Goal: Communication & Community: Answer question/provide support

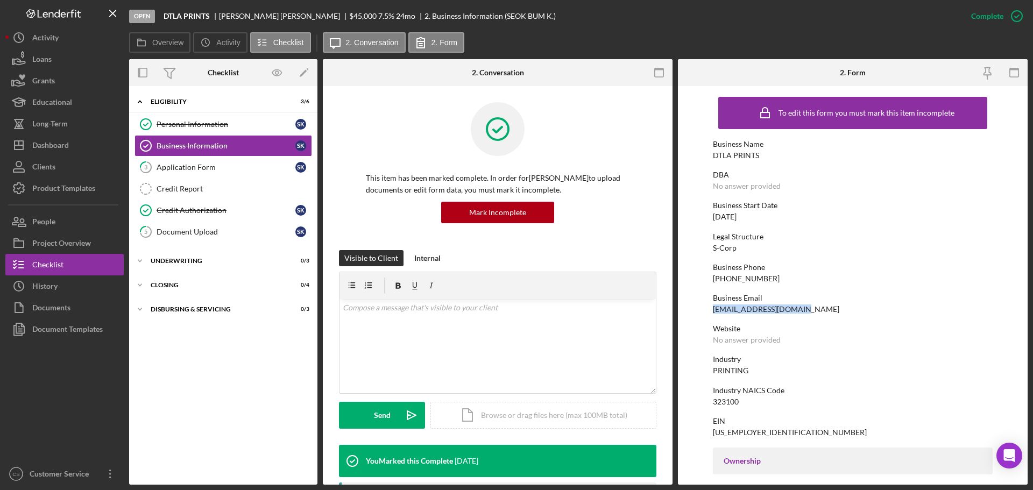
scroll to position [108, 0]
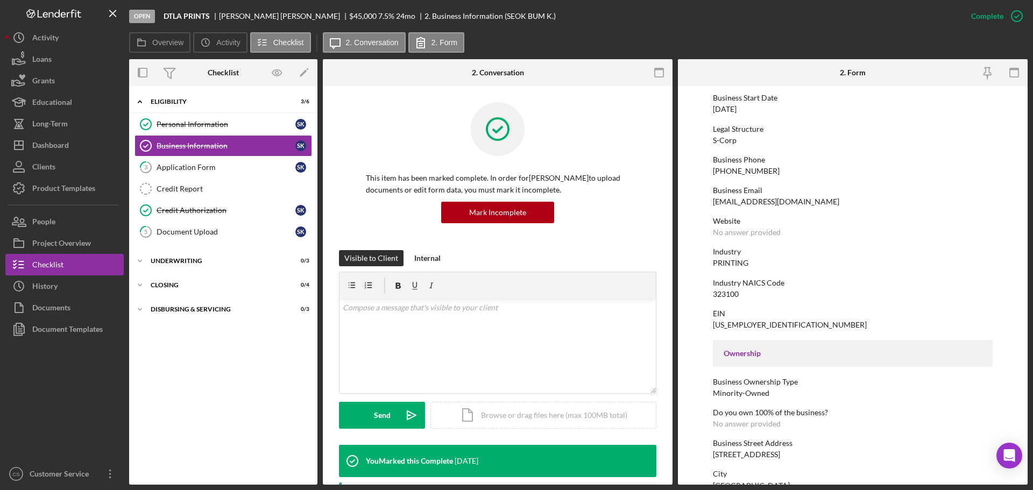
click at [651, 241] on div "This item has been marked complete. In order for SEOK BUM KANG to upload docume…" at bounding box center [498, 176] width 318 height 148
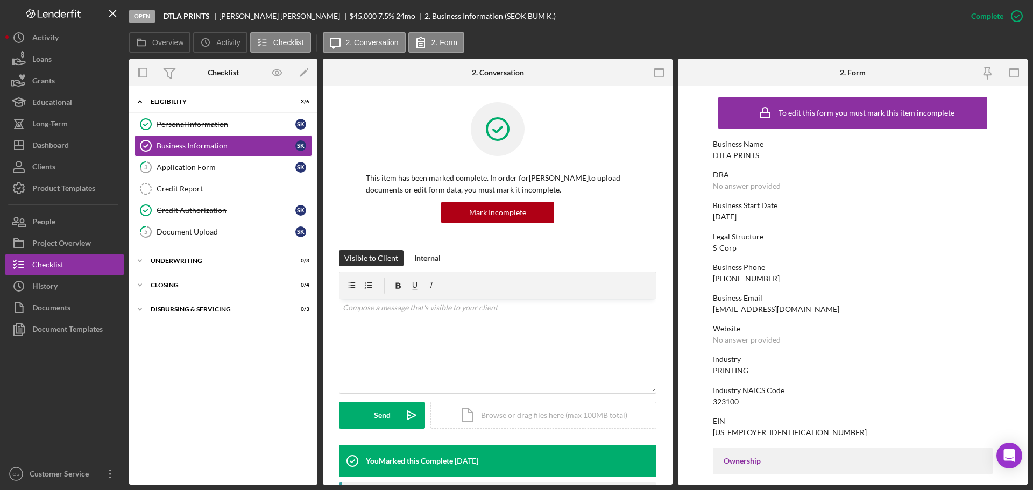
click at [225, 357] on div "Icon/Expander Eligibility 3 / 6 Personal Information Personal Information S K B…" at bounding box center [223, 285] width 188 height 388
click at [55, 173] on div "Clients" at bounding box center [43, 168] width 23 height 24
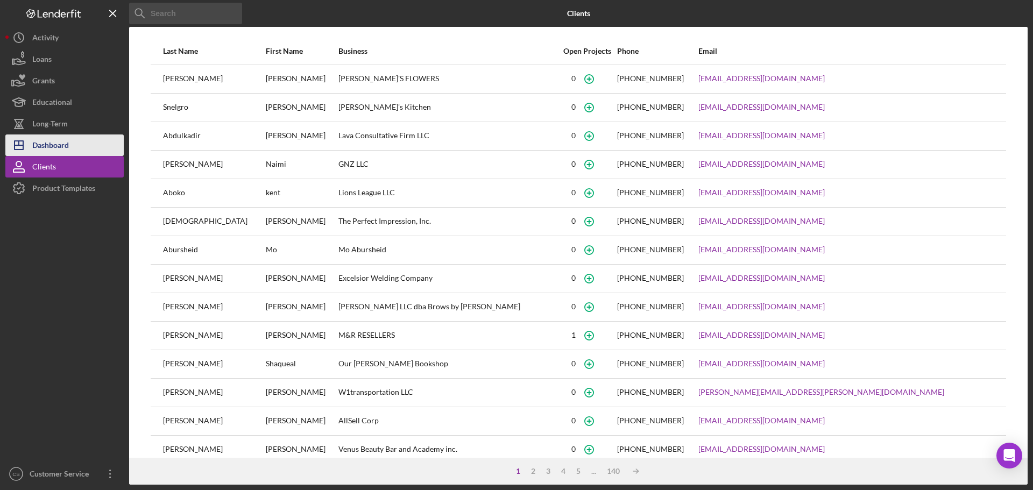
click at [56, 142] on div "Dashboard" at bounding box center [50, 147] width 37 height 24
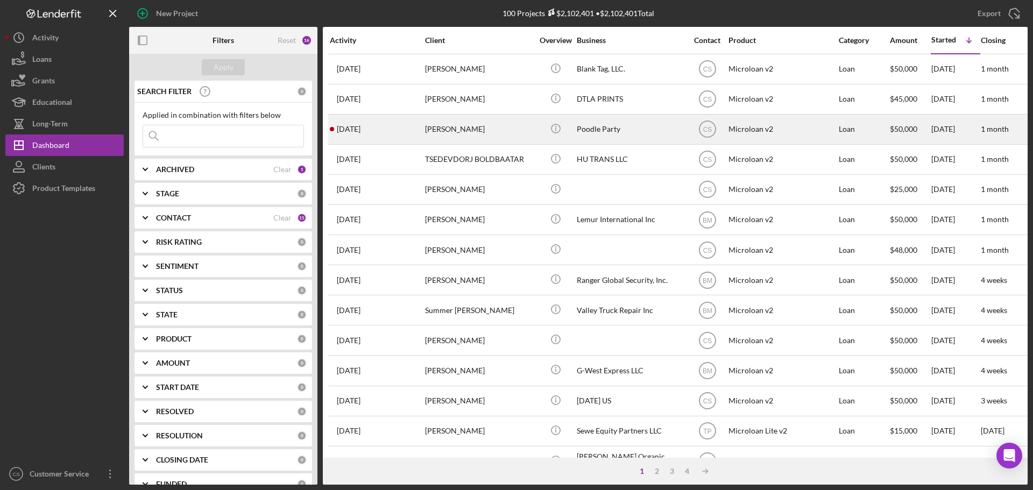
click at [493, 130] on div "[PERSON_NAME]" at bounding box center [479, 129] width 108 height 29
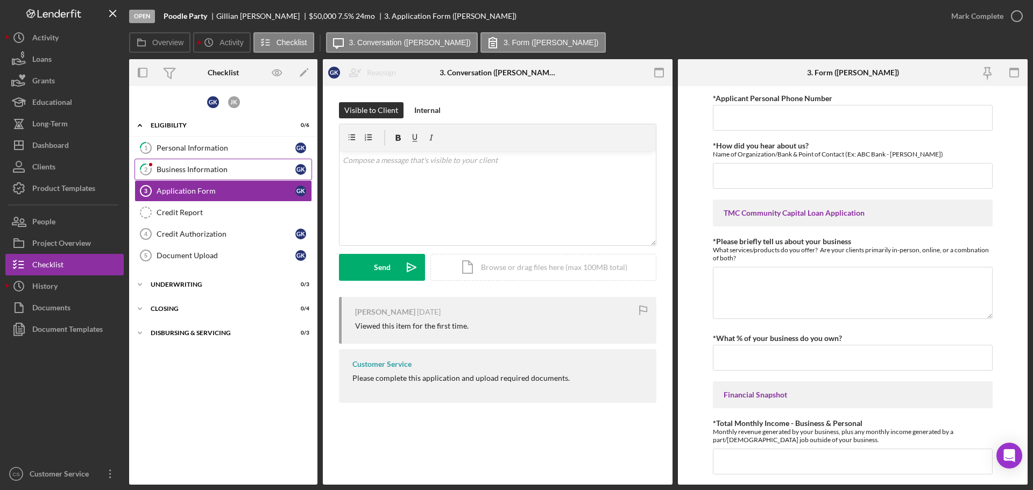
click at [202, 167] on div "Business Information" at bounding box center [226, 169] width 139 height 9
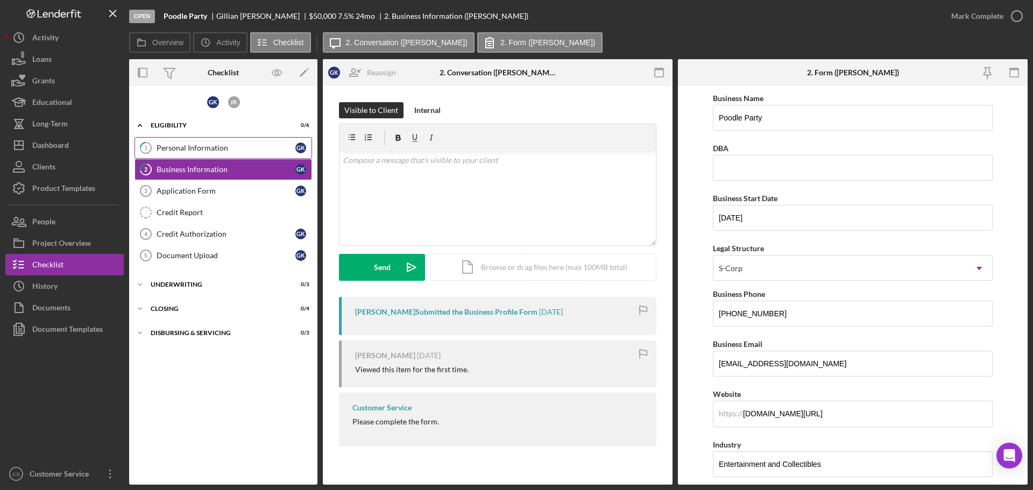
click at [206, 150] on div "Personal Information" at bounding box center [226, 148] width 139 height 9
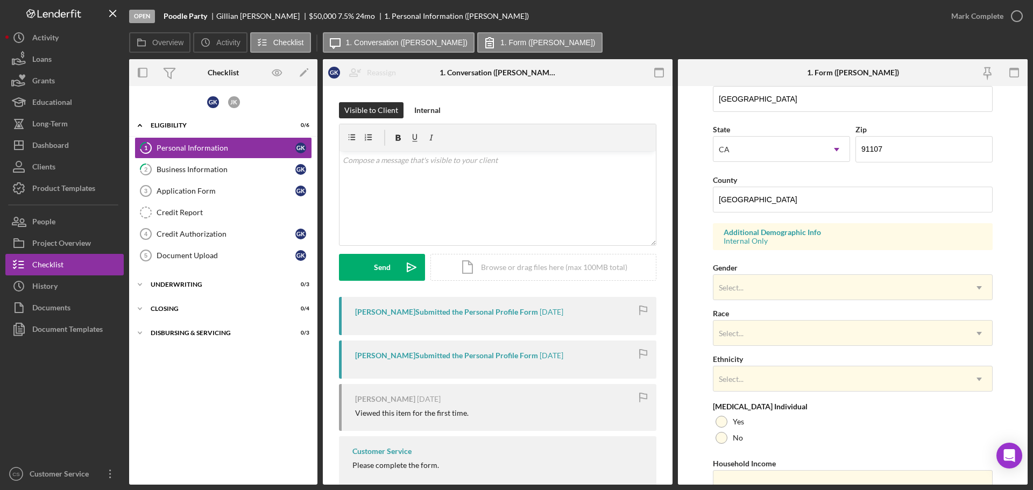
scroll to position [320, 0]
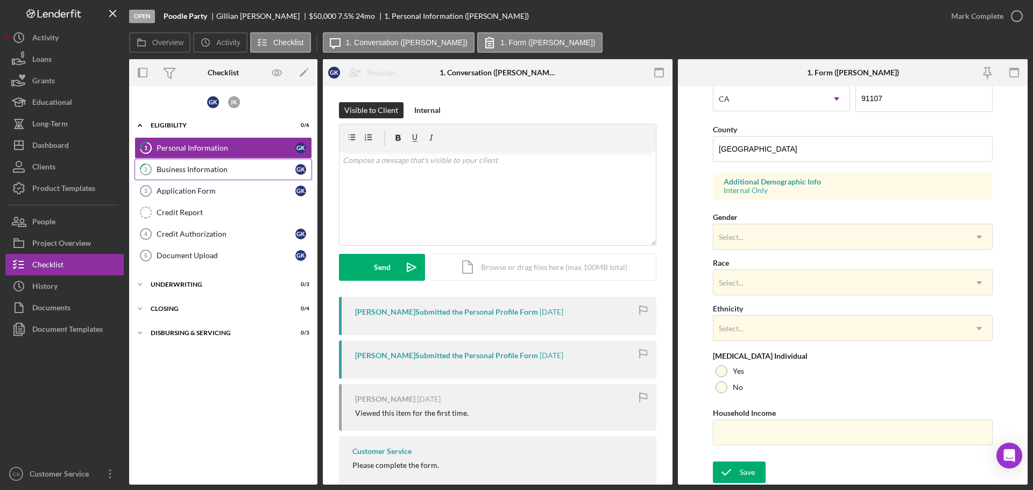
click at [256, 172] on div "Business Information" at bounding box center [226, 169] width 139 height 9
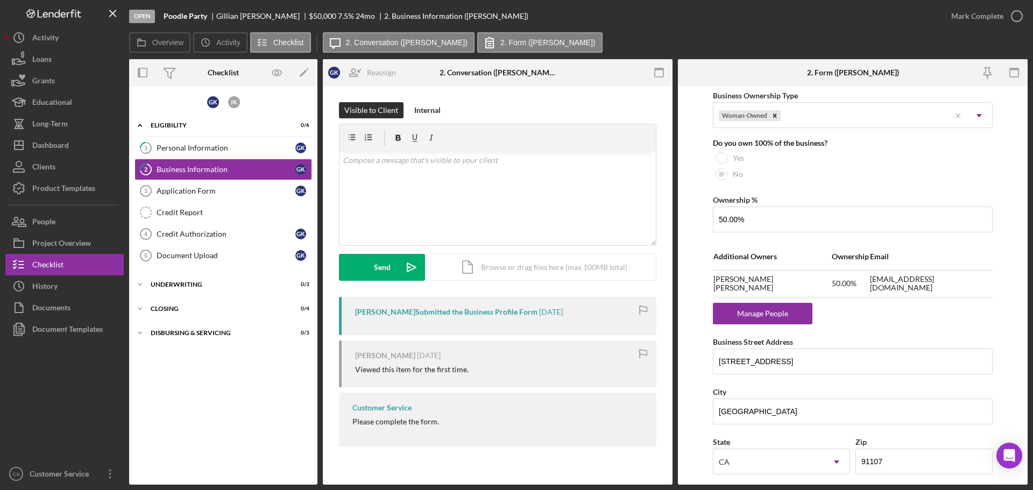
scroll to position [538, 0]
click at [761, 315] on div "Manage People" at bounding box center [762, 313] width 89 height 22
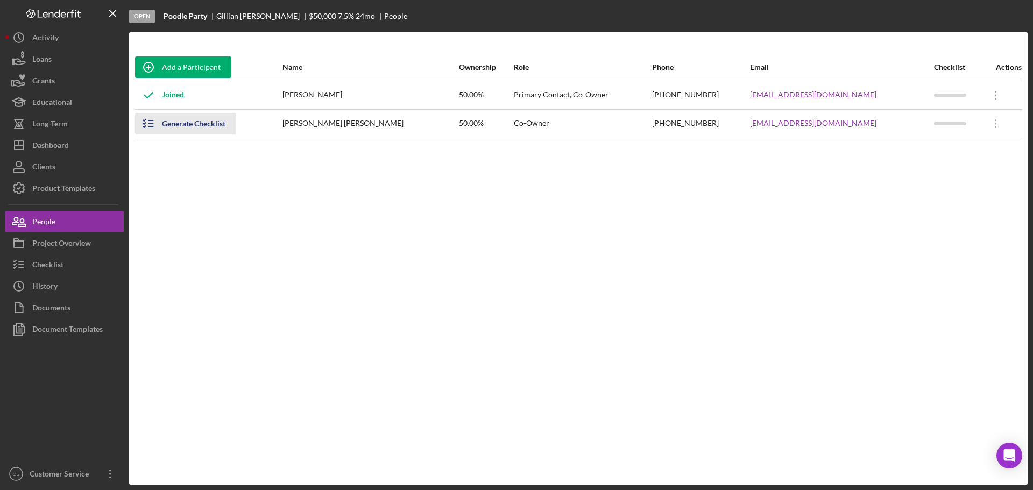
click at [210, 131] on div "Generate Checklist" at bounding box center [194, 124] width 64 height 22
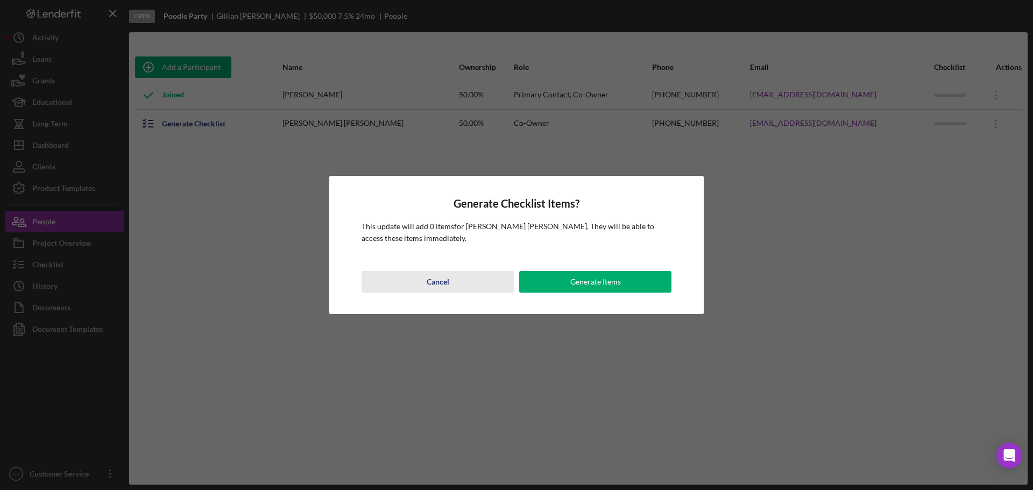
click at [443, 282] on div "Cancel" at bounding box center [438, 282] width 23 height 22
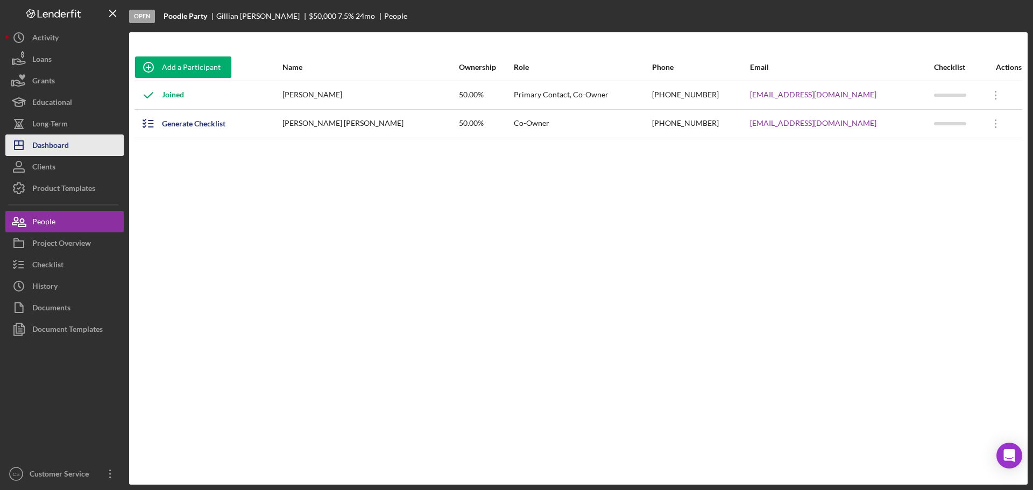
click at [90, 150] on button "Icon/Dashboard Dashboard" at bounding box center [64, 146] width 118 height 22
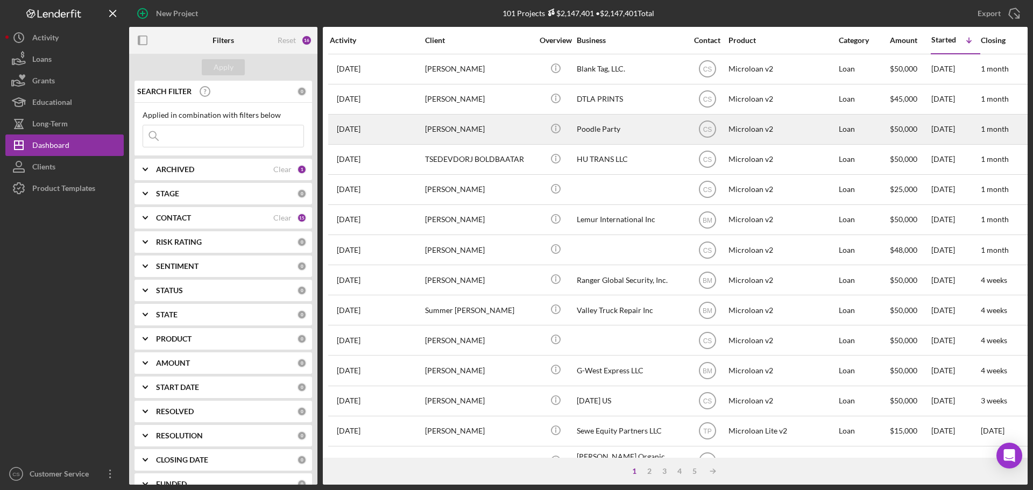
click at [510, 122] on div "[PERSON_NAME]" at bounding box center [479, 129] width 108 height 29
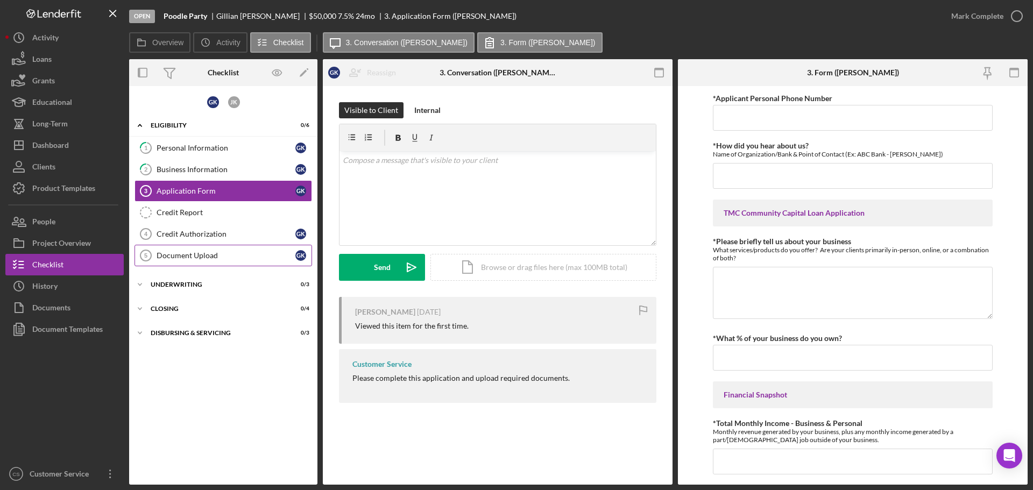
click at [229, 253] on div "Document Upload" at bounding box center [226, 255] width 139 height 9
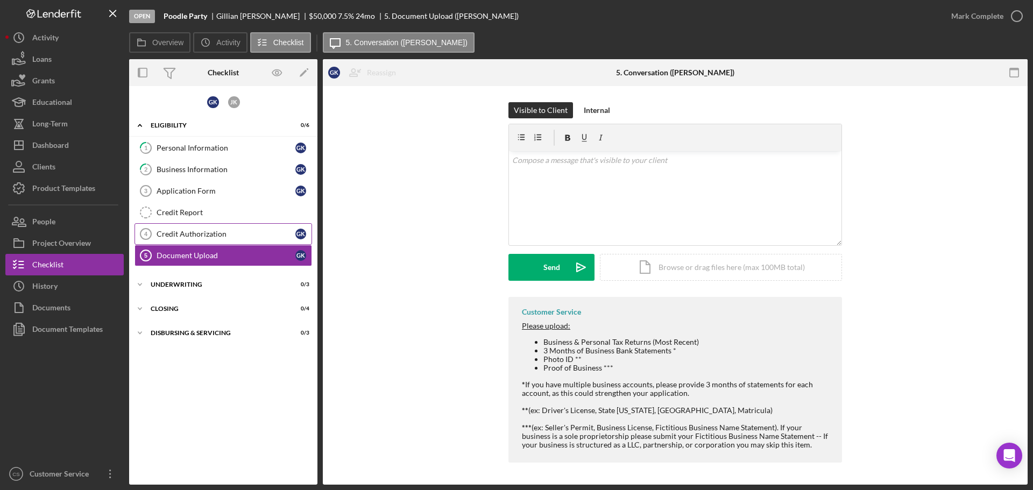
click at [264, 230] on div "Credit Authorization" at bounding box center [226, 234] width 139 height 9
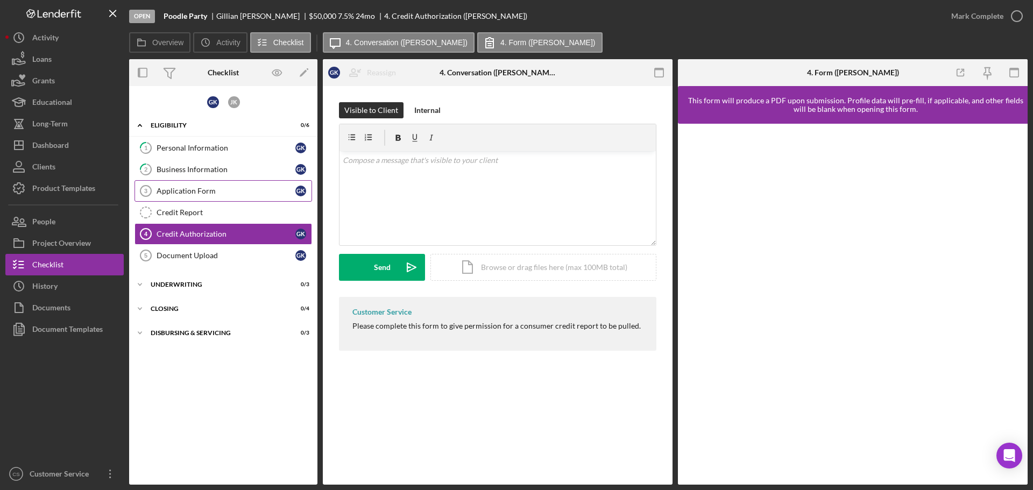
click at [250, 187] on div "Application Form" at bounding box center [226, 191] width 139 height 9
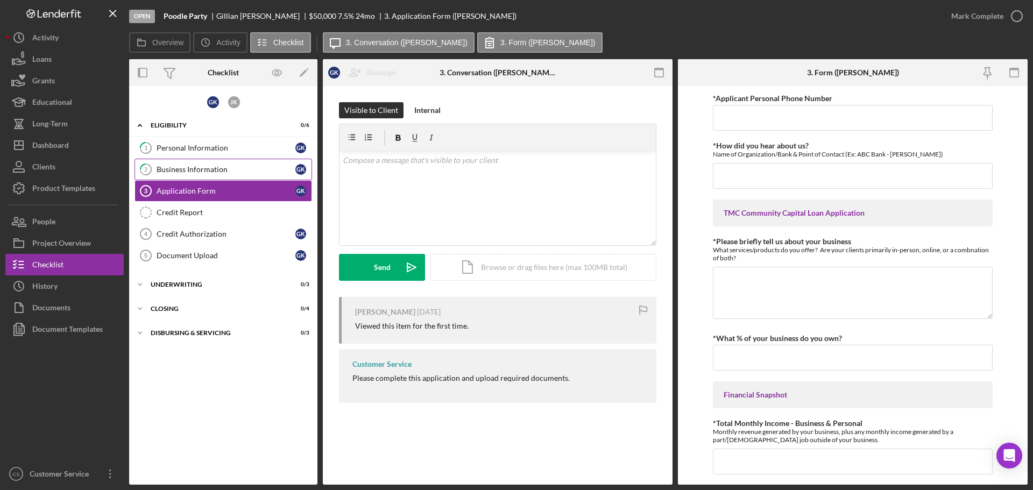
click at [250, 179] on link "2 Business Information G K" at bounding box center [224, 170] width 178 height 22
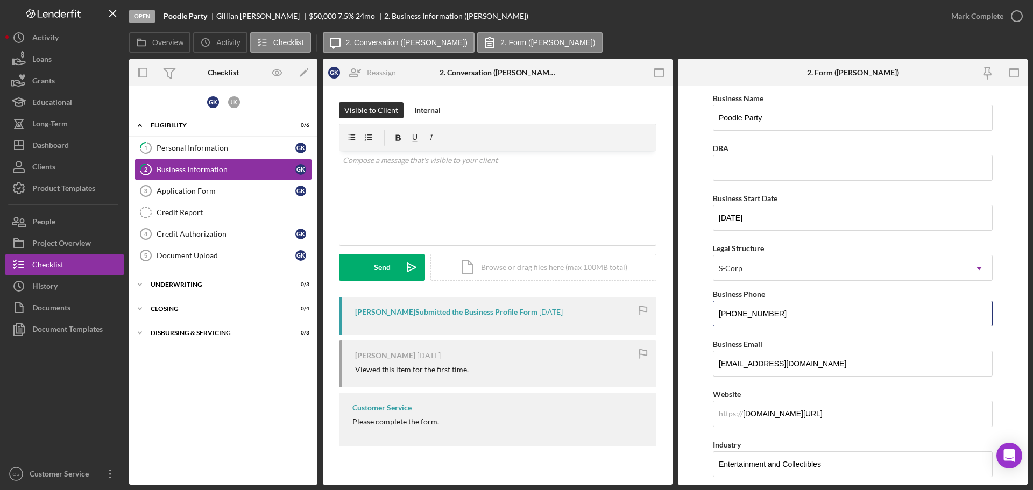
drag, startPoint x: 809, startPoint y: 311, endPoint x: 709, endPoint y: 304, distance: 100.3
click at [709, 304] on form "Business Name Poodle Party DBA Business Start Date [DATE] Legal Structure S-Cor…" at bounding box center [853, 285] width 350 height 399
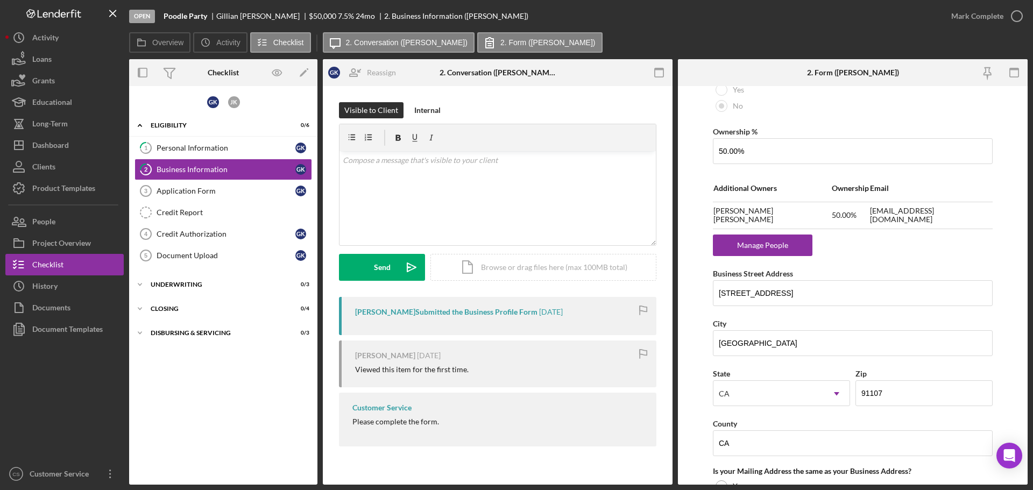
scroll to position [646, 0]
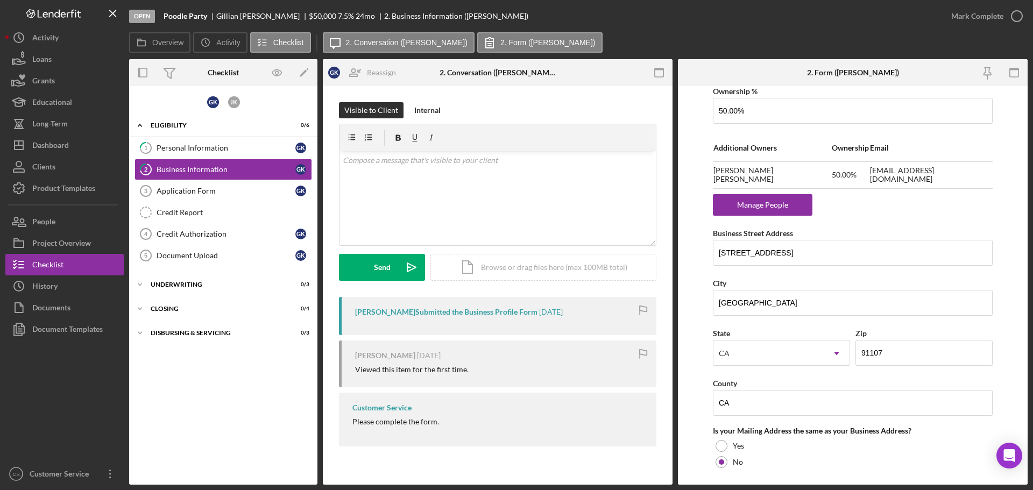
click at [234, 363] on div "G K J K Icon/Expander Eligibility 0 / 6 1 Personal Information G K 2 Business I…" at bounding box center [223, 285] width 188 height 388
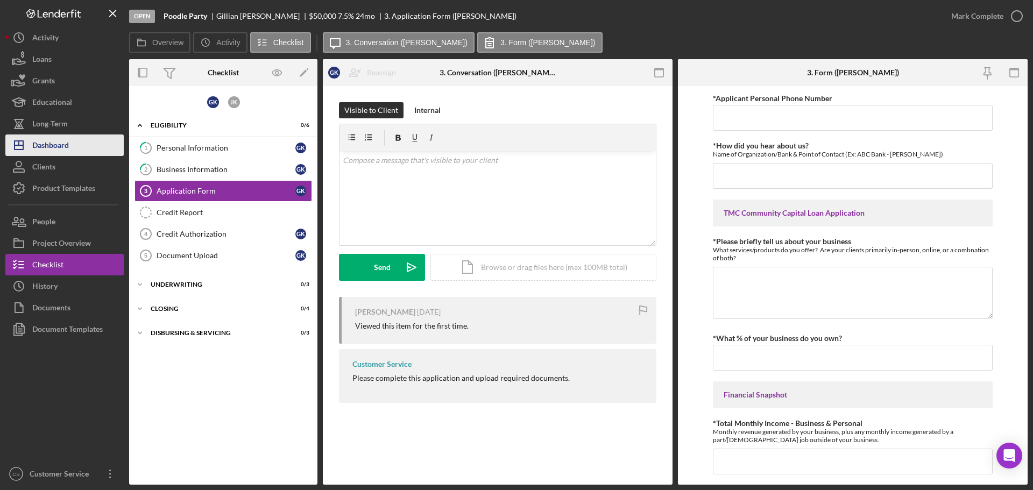
click at [76, 147] on button "Icon/Dashboard Dashboard" at bounding box center [64, 146] width 118 height 22
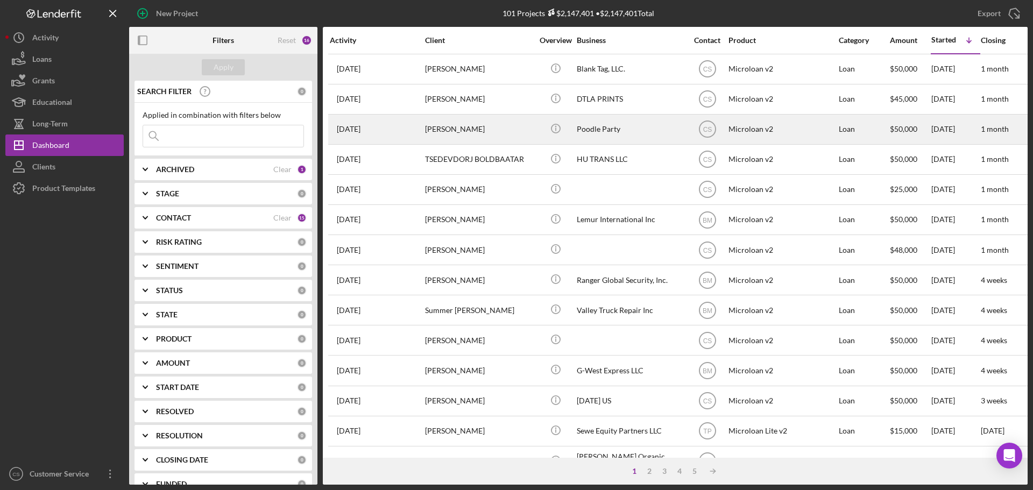
click at [495, 129] on div "[PERSON_NAME]" at bounding box center [479, 129] width 108 height 29
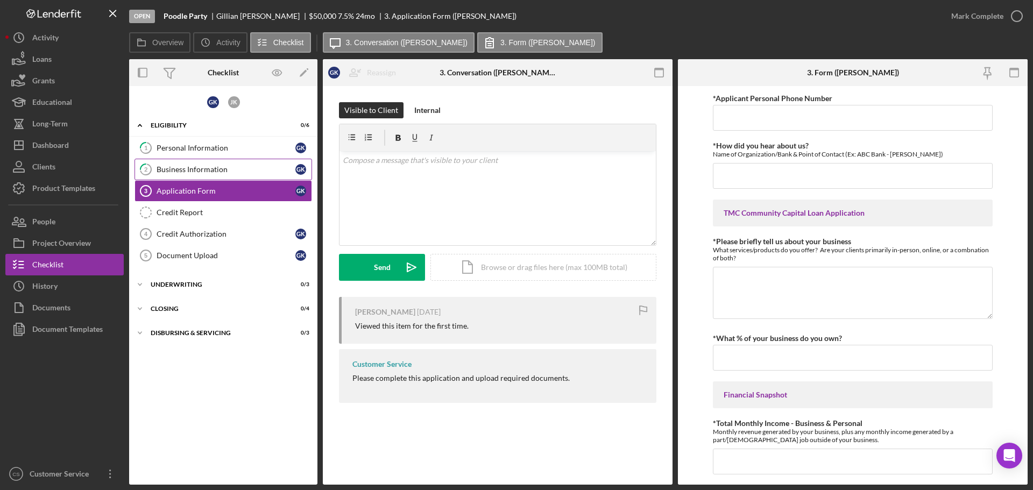
click at [264, 169] on div "Business Information" at bounding box center [226, 169] width 139 height 9
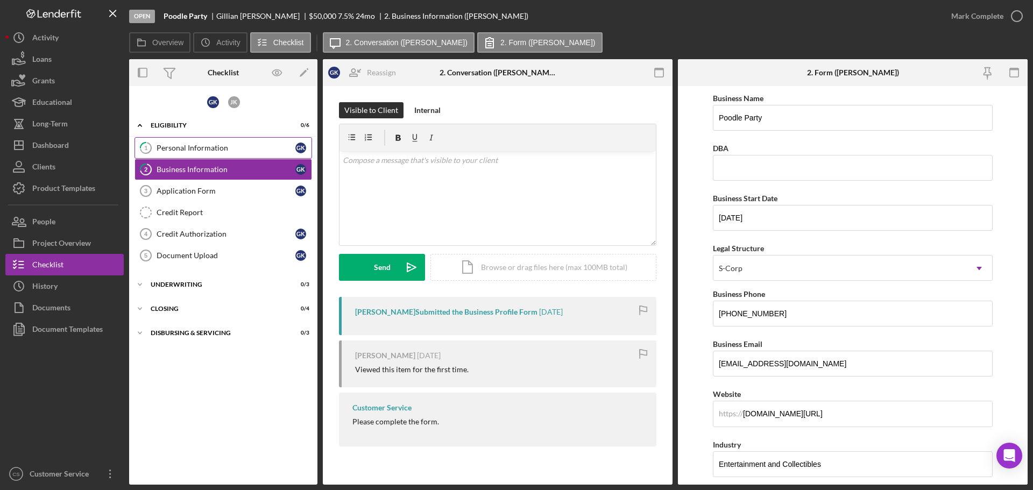
click at [205, 140] on link "1 Personal Information G K" at bounding box center [224, 148] width 178 height 22
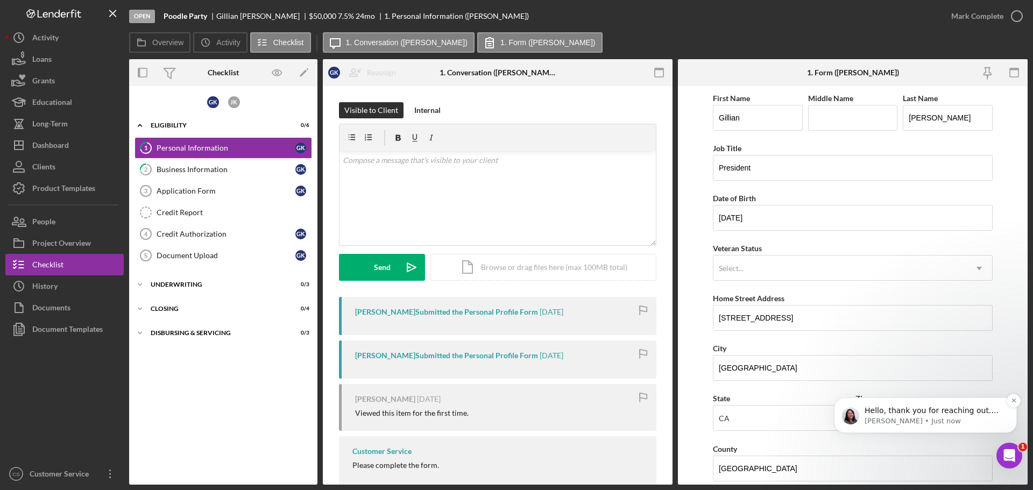
click at [939, 413] on span "Hello, thank you for reaching out. Did you want to unarchive a project, or a pr…" at bounding box center [933, 426] width 137 height 41
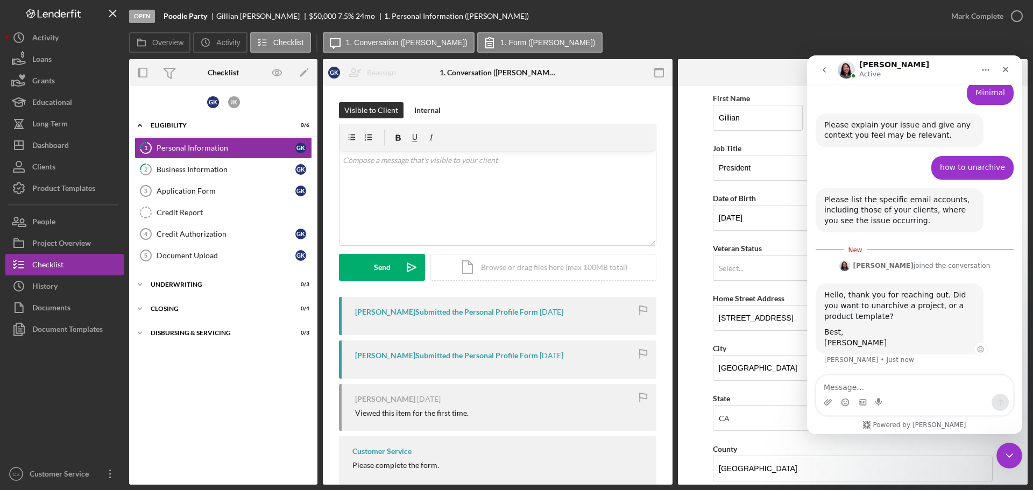
scroll to position [247, 0]
click at [1004, 71] on icon "Close" at bounding box center [1006, 70] width 6 height 6
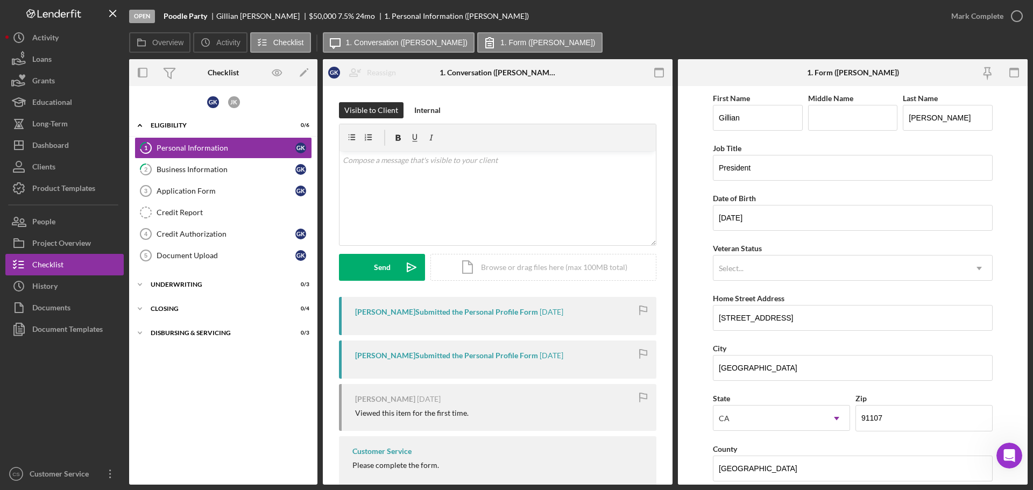
scroll to position [229, 0]
click at [277, 412] on div "G K J K Icon/Expander Eligibility 0 / 6 1 Personal Information G K 2 Business I…" at bounding box center [223, 285] width 188 height 388
drag, startPoint x: 808, startPoint y: 319, endPoint x: 689, endPoint y: 325, distance: 119.1
click at [689, 325] on form "First Name [PERSON_NAME] Middle Name Last Name [PERSON_NAME] Job Title Presiden…" at bounding box center [853, 285] width 350 height 399
click at [200, 174] on link "2 Business Information G K" at bounding box center [224, 170] width 178 height 22
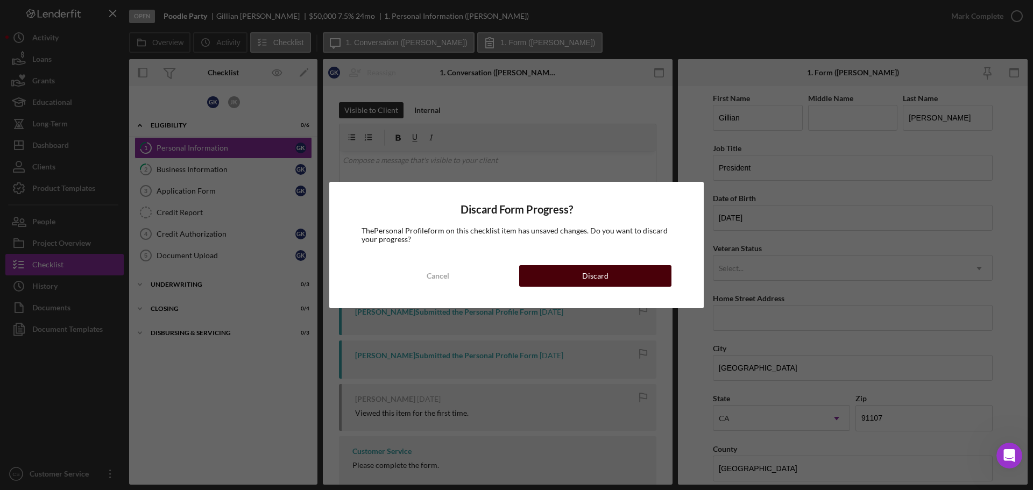
click at [656, 274] on button "Discard" at bounding box center [595, 276] width 152 height 22
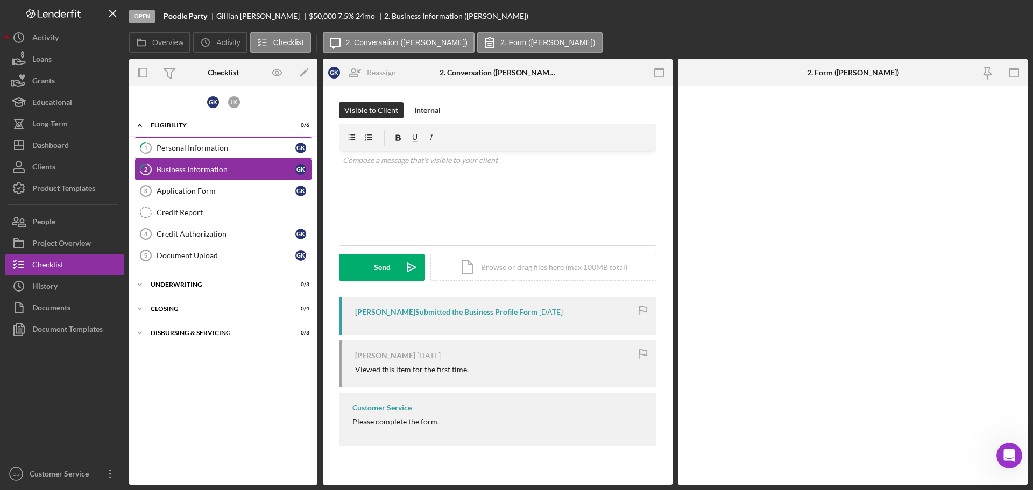
click at [241, 147] on div "Personal Information" at bounding box center [226, 148] width 139 height 9
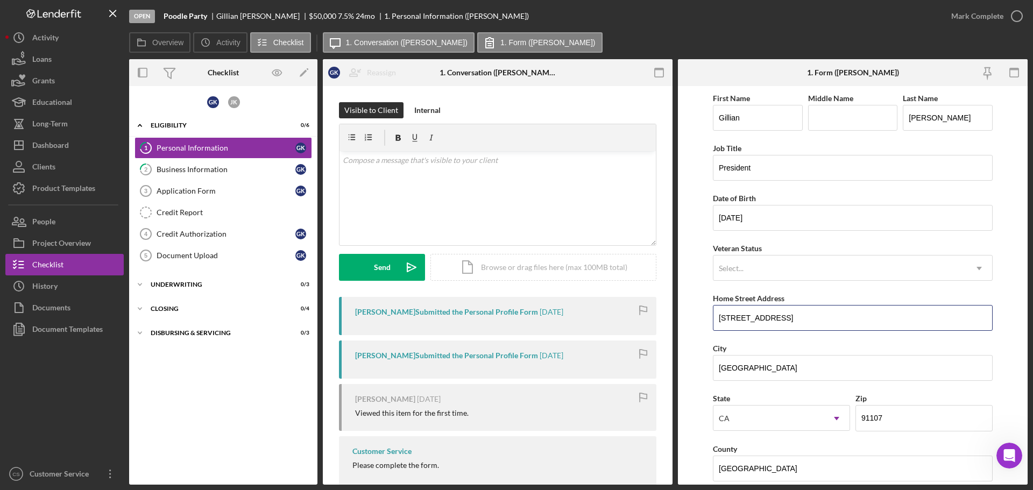
drag, startPoint x: 815, startPoint y: 323, endPoint x: 497, endPoint y: 336, distance: 318.3
click at [506, 336] on div "Overview Internal Workflow Stage Open Icon/Dropdown Arrow Archive (can unarchiv…" at bounding box center [578, 272] width 899 height 426
click at [168, 371] on div "G K J K Icon/Expander Eligibility 0 / 6 1 Personal Information G K 2 Business I…" at bounding box center [223, 285] width 188 height 388
click at [195, 399] on div "G K J K Icon/Expander Eligibility 0 / 6 1 Personal Information G K 2 Business I…" at bounding box center [223, 285] width 188 height 388
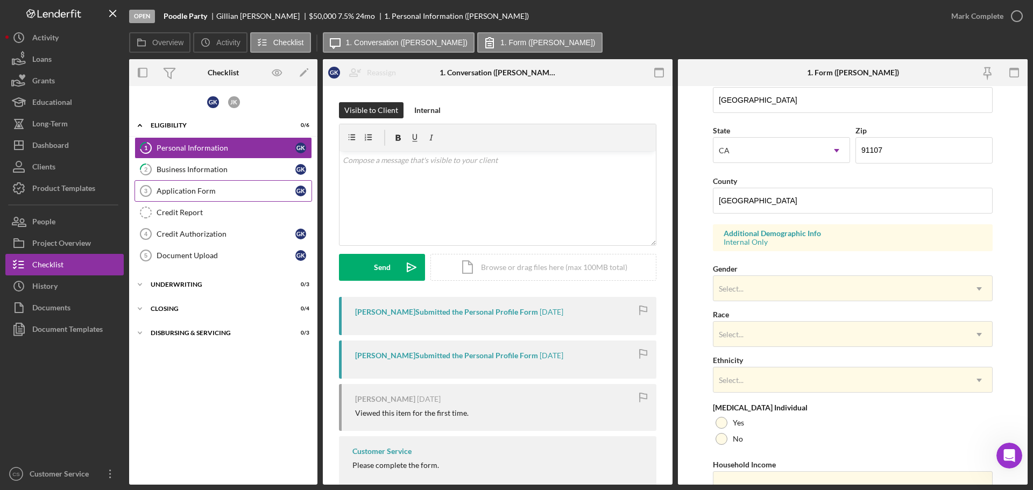
scroll to position [269, 0]
click at [223, 175] on link "2 Business Information G K" at bounding box center [224, 170] width 178 height 22
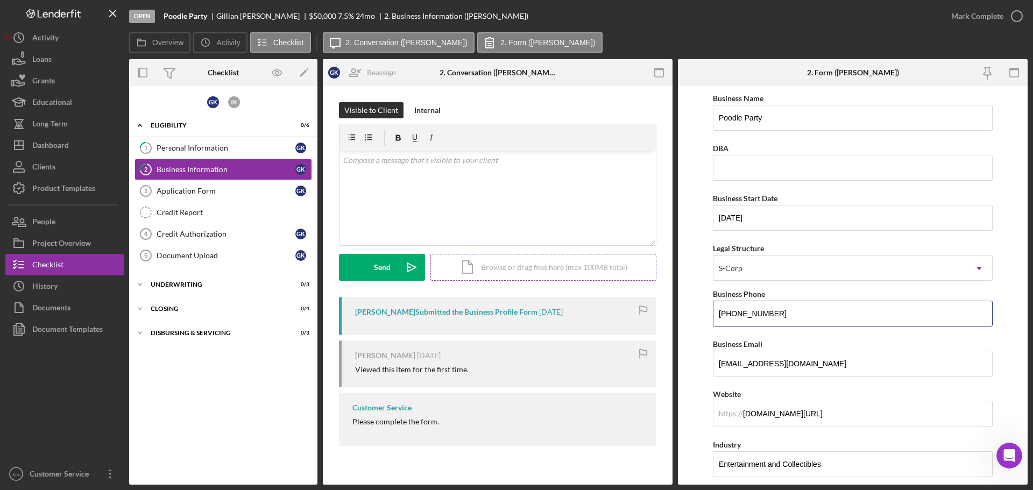
drag, startPoint x: 812, startPoint y: 318, endPoint x: 506, endPoint y: 280, distance: 307.9
click at [549, 290] on div "Overview Internal Workflow Stage Open Icon/Dropdown Arrow Archive (can unarchiv…" at bounding box center [578, 272] width 899 height 426
click at [209, 198] on link "Application Form 3 Application Form G K" at bounding box center [224, 191] width 178 height 22
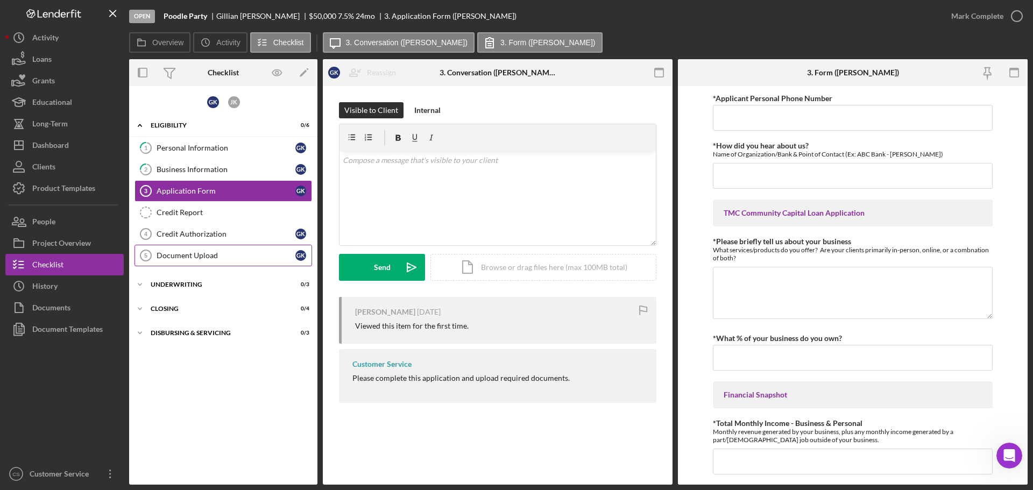
click at [196, 255] on div "Document Upload" at bounding box center [226, 255] width 139 height 9
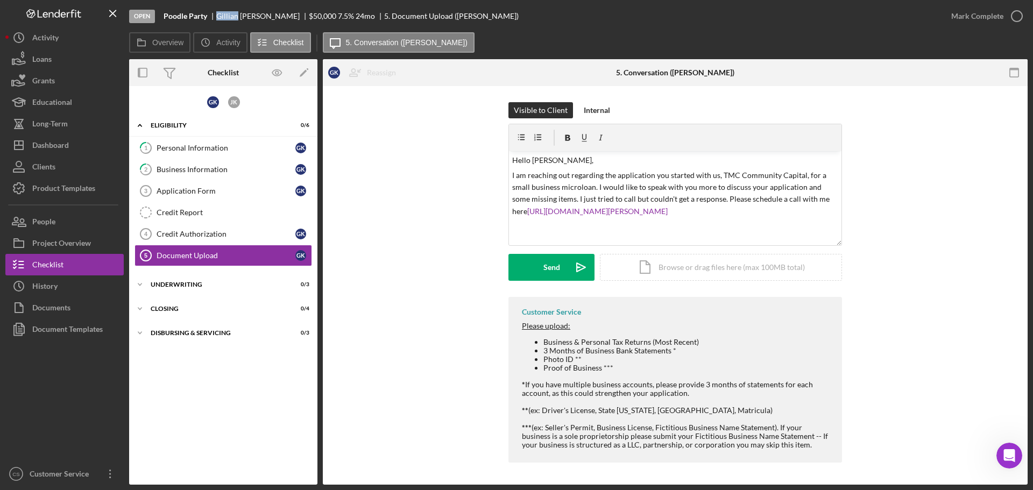
drag, startPoint x: 236, startPoint y: 15, endPoint x: 217, endPoint y: 14, distance: 19.4
click at [217, 14] on div "[PERSON_NAME]" at bounding box center [262, 16] width 93 height 9
copy div "Gillian"
drag, startPoint x: 554, startPoint y: 159, endPoint x: 530, endPoint y: 153, distance: 24.4
click at [530, 153] on div "v Color teal Color pink Remove color Add row above Add row below Add column bef…" at bounding box center [675, 198] width 333 height 94
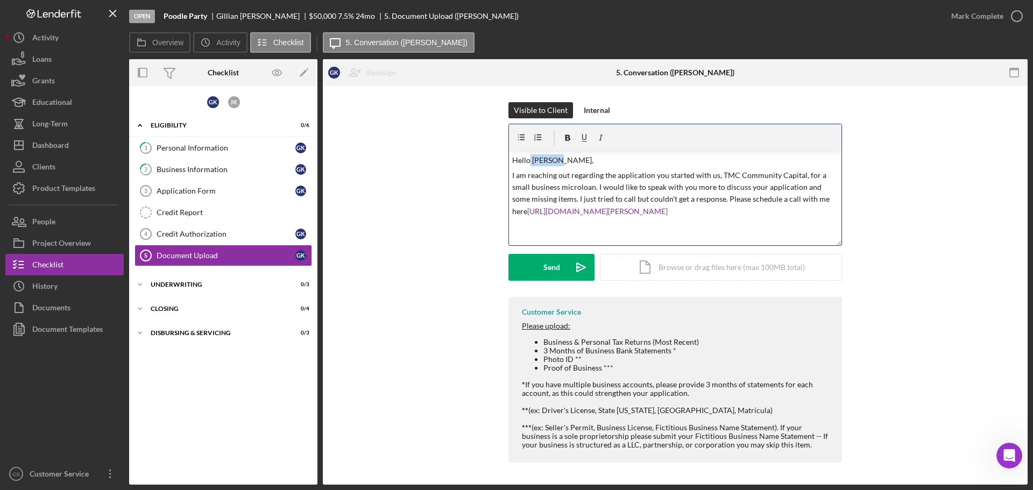
paste div
click at [529, 161] on p "HelloGillian," at bounding box center [675, 160] width 327 height 12
drag, startPoint x: 767, startPoint y: 216, endPoint x: 406, endPoint y: 109, distance: 376.8
click at [407, 109] on div "Visible to Client Internal v Color teal Color pink Remove color Add row above A…" at bounding box center [675, 199] width 673 height 195
copy div "Hello [PERSON_NAME], I am reaching out regarding the application you started wi…"
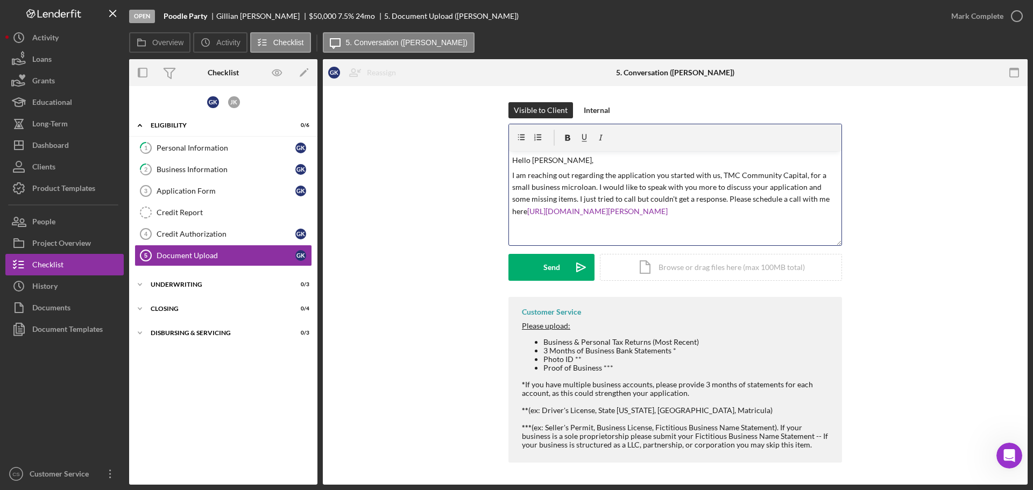
click at [867, 267] on div "Visible to Client Internal v Color teal Color pink Remove color Add row above A…" at bounding box center [675, 199] width 673 height 195
click at [558, 268] on div "Send" at bounding box center [552, 267] width 17 height 27
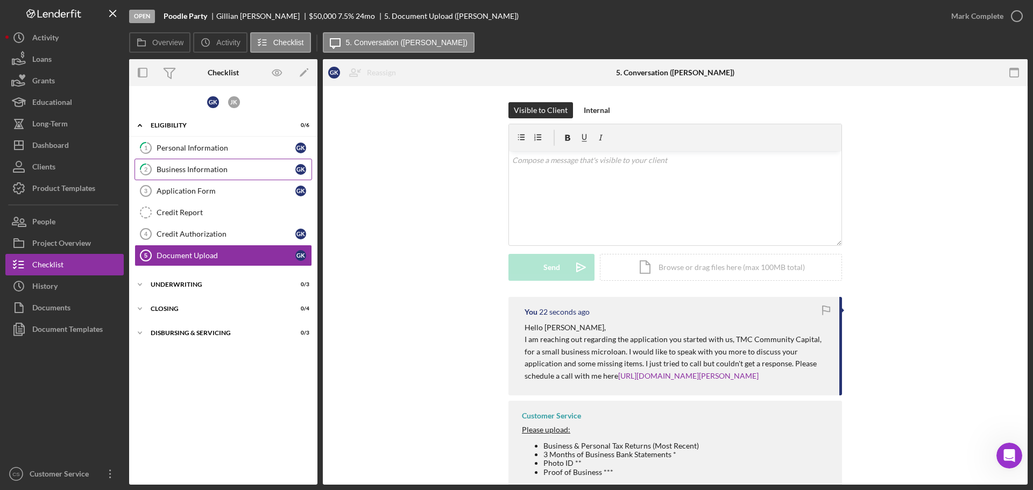
click at [162, 177] on link "2 Business Information G K" at bounding box center [224, 170] width 178 height 22
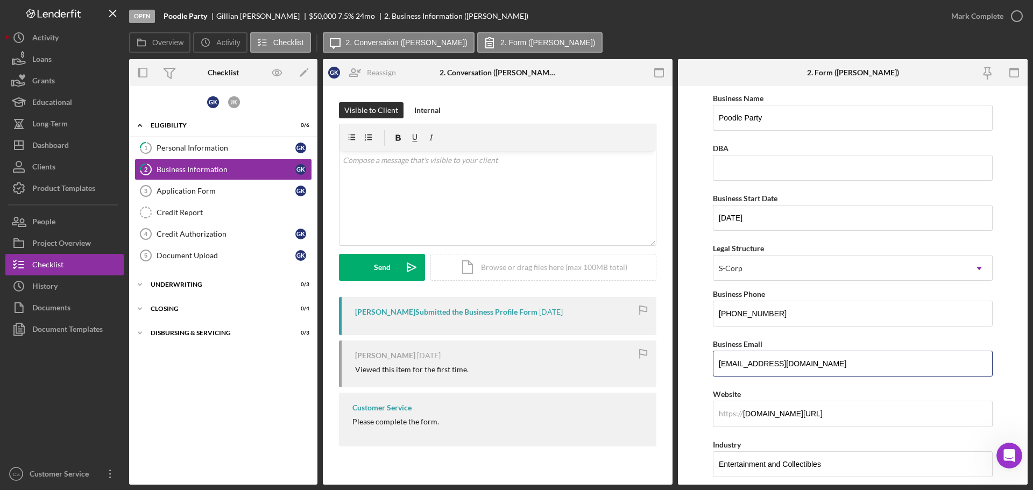
drag, startPoint x: 843, startPoint y: 358, endPoint x: 589, endPoint y: 322, distance: 256.0
click at [606, 324] on div "Overview Internal Workflow Stage Open Icon/Dropdown Arrow Archive (can unarchiv…" at bounding box center [578, 272] width 899 height 426
click at [255, 264] on link "Document Upload 5 Document Upload G K" at bounding box center [224, 256] width 178 height 22
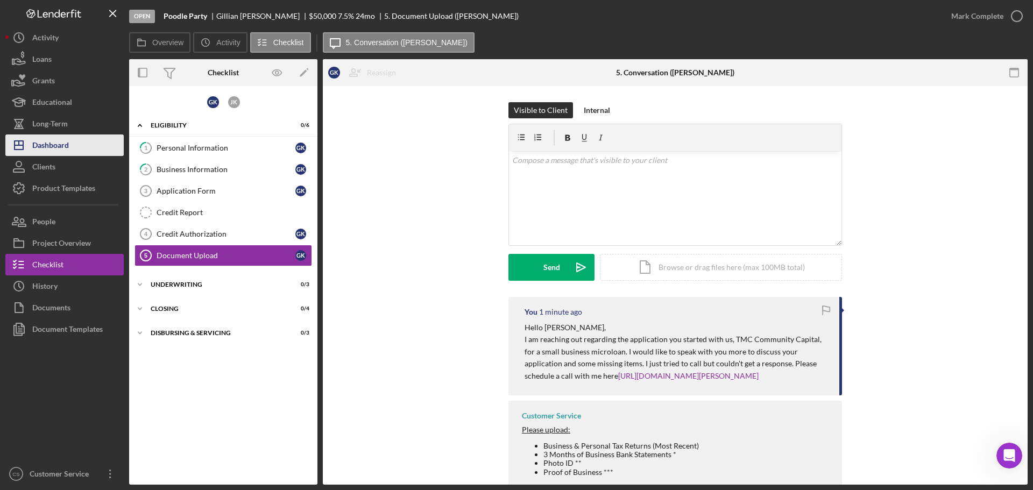
click at [53, 144] on div "Dashboard" at bounding box center [50, 147] width 37 height 24
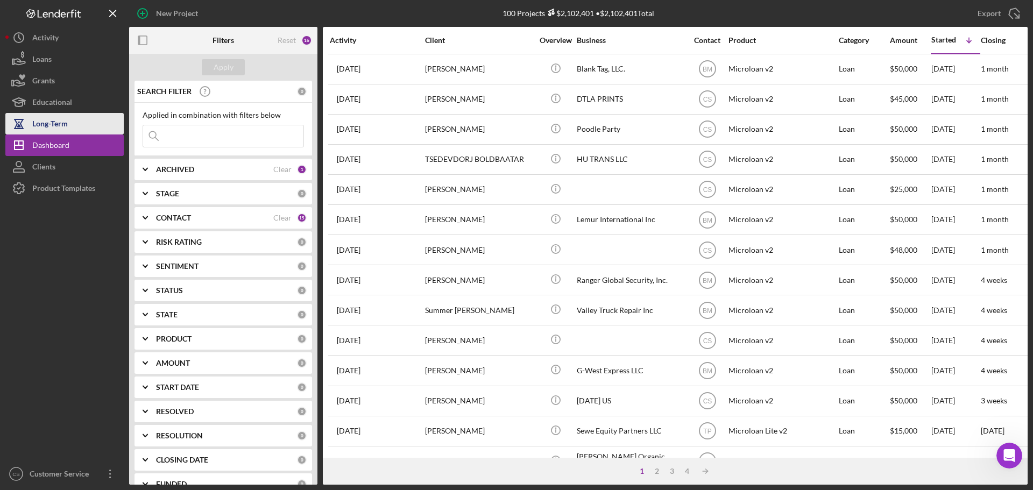
click at [64, 121] on div "Long-Term" at bounding box center [50, 125] width 36 height 24
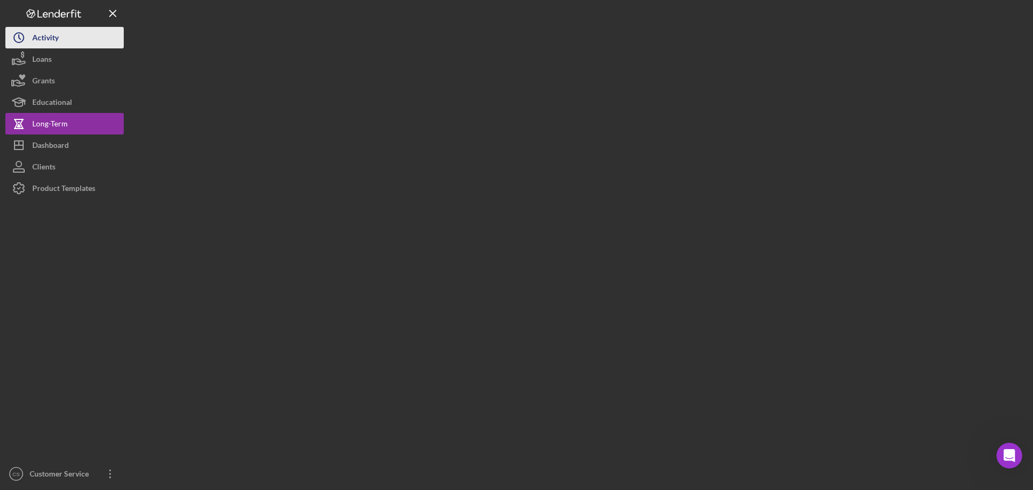
click at [61, 41] on button "Icon/History Activity" at bounding box center [64, 38] width 118 height 22
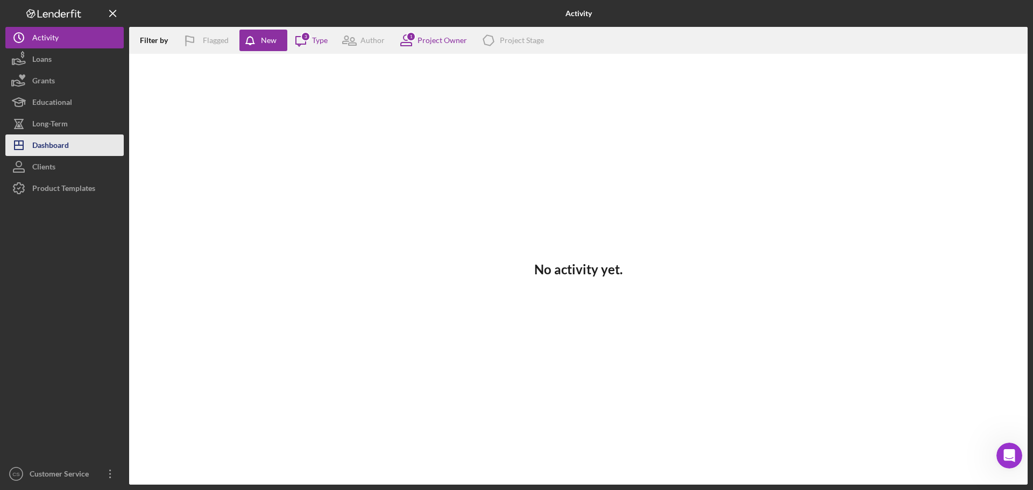
click at [66, 147] on div "Dashboard" at bounding box center [50, 147] width 37 height 24
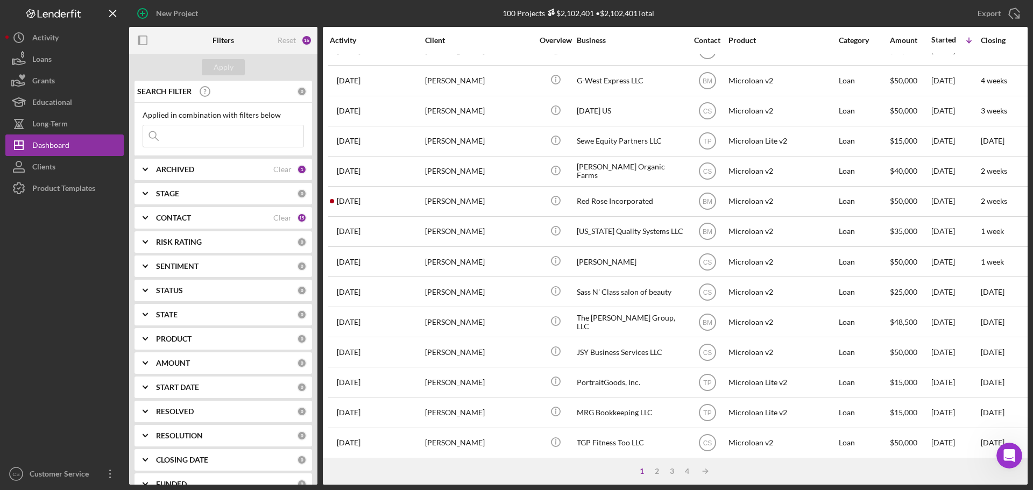
scroll to position [364, 0]
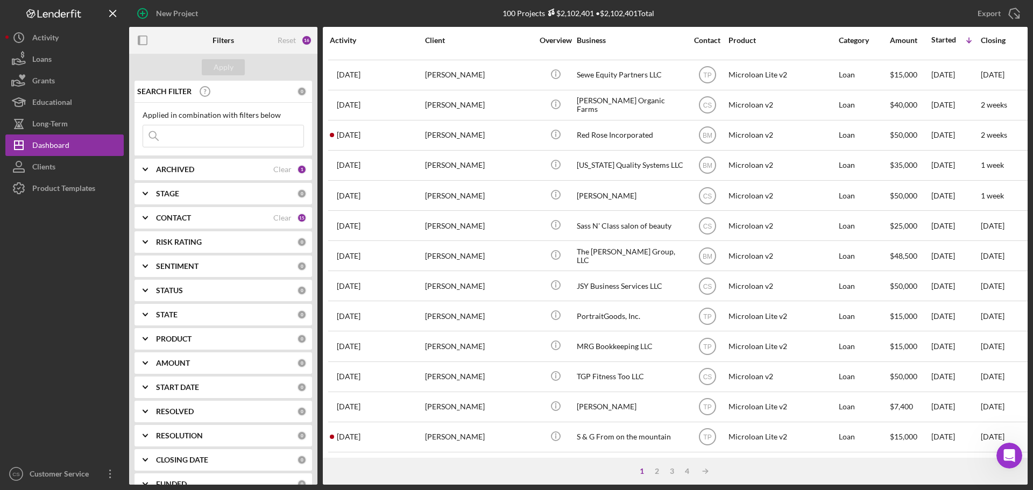
click at [89, 365] on div at bounding box center [64, 331] width 118 height 264
click at [89, 312] on div at bounding box center [64, 331] width 118 height 264
